Goal: Check status

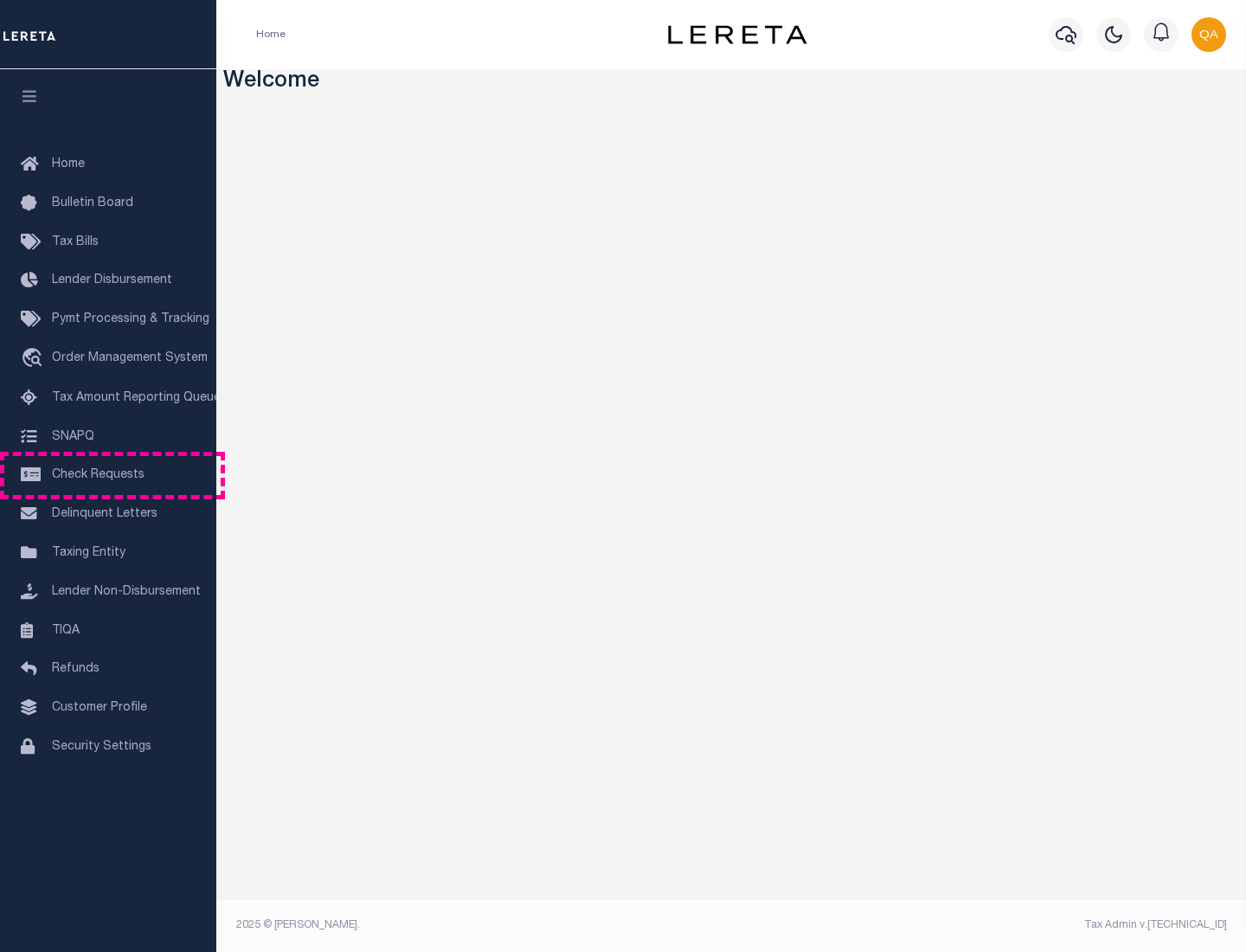
click at [108, 475] on span "Check Requests" at bounding box center [98, 475] width 93 height 12
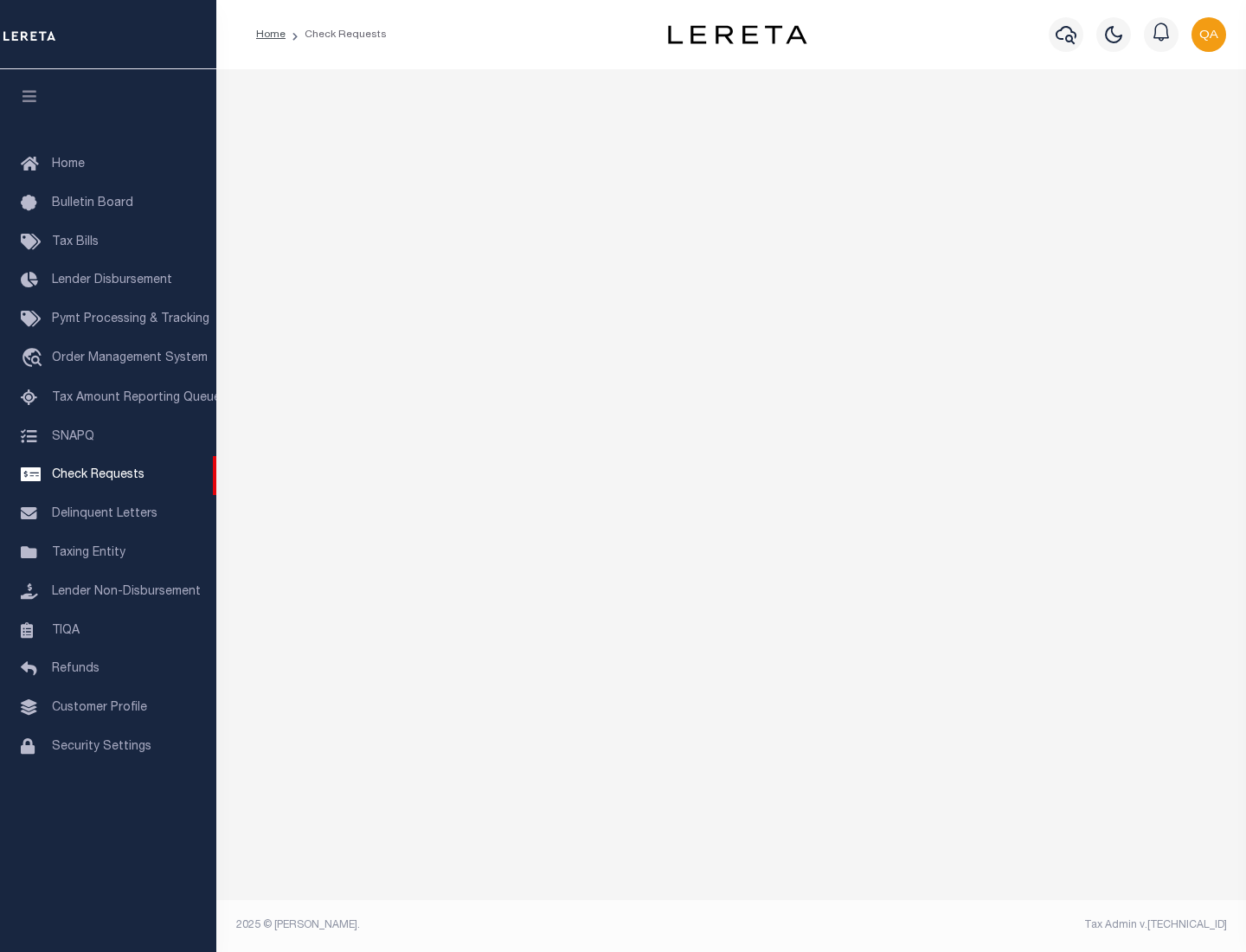
select select "50"
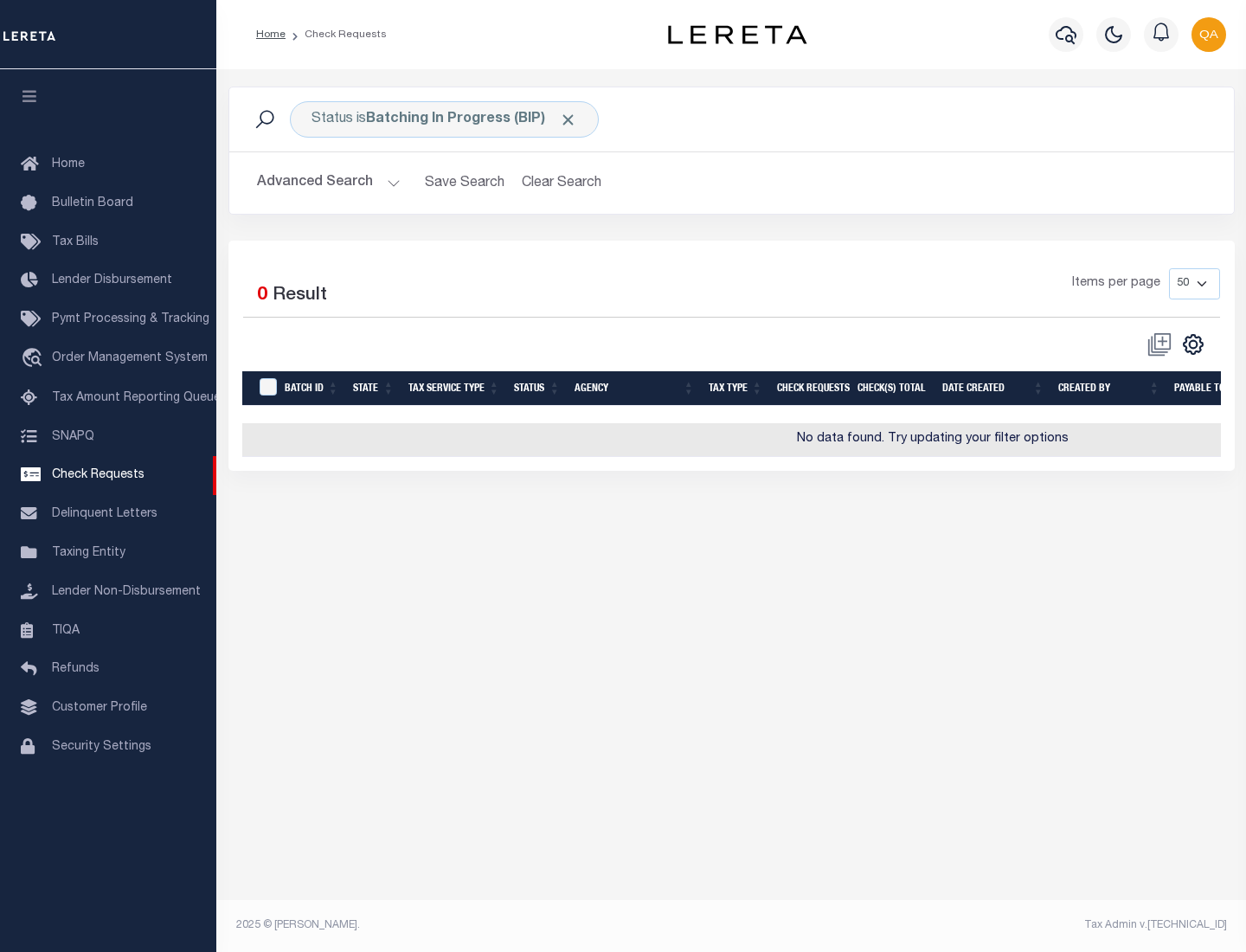
click at [568, 120] on span "Click to Remove" at bounding box center [568, 120] width 18 height 18
